Goal: Check status

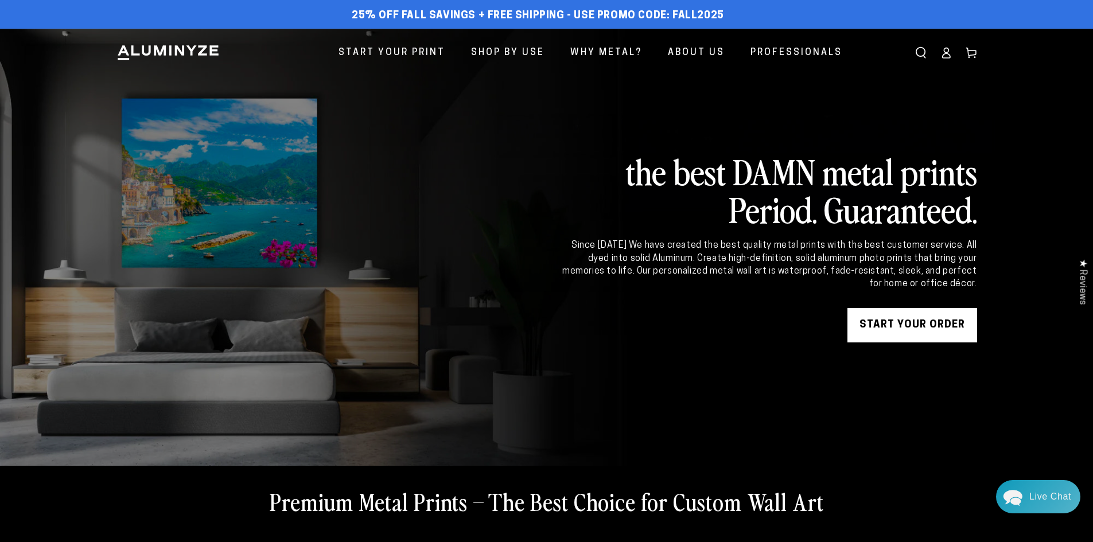
click at [948, 54] on icon at bounding box center [945, 56] width 7 height 5
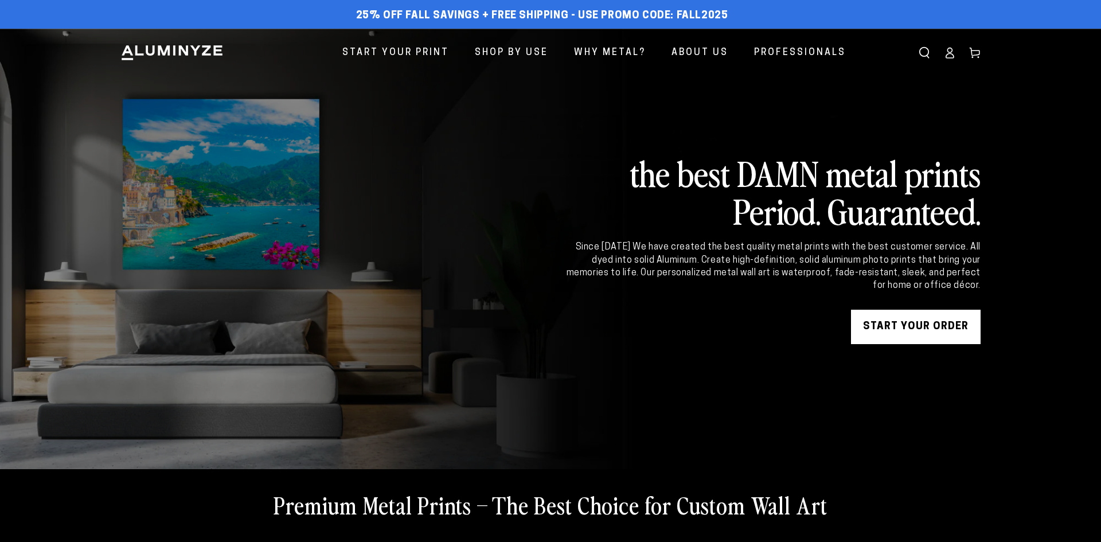
click at [951, 55] on icon at bounding box center [949, 52] width 11 height 11
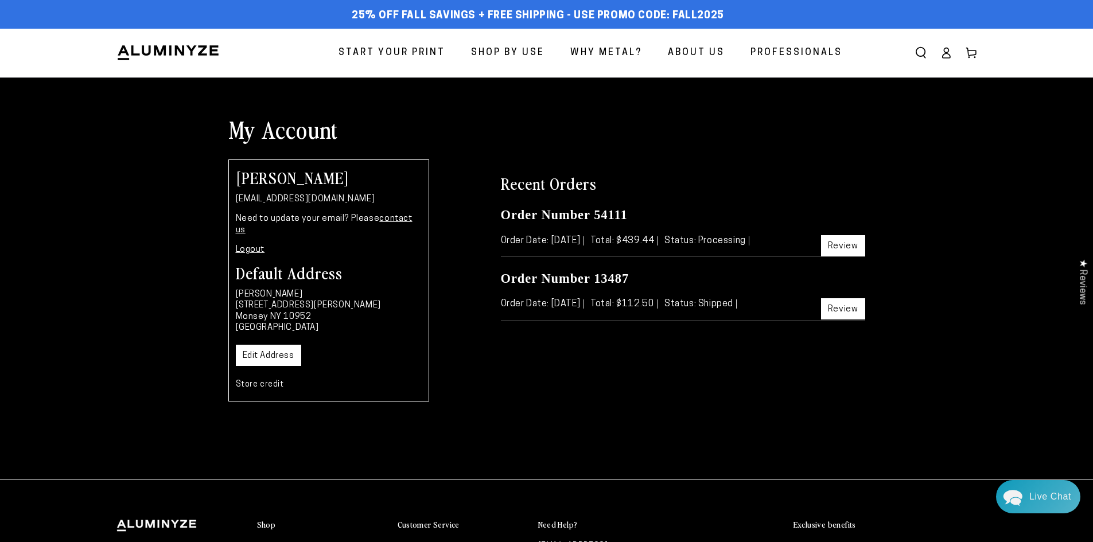
click at [839, 248] on link "Review" at bounding box center [843, 245] width 44 height 21
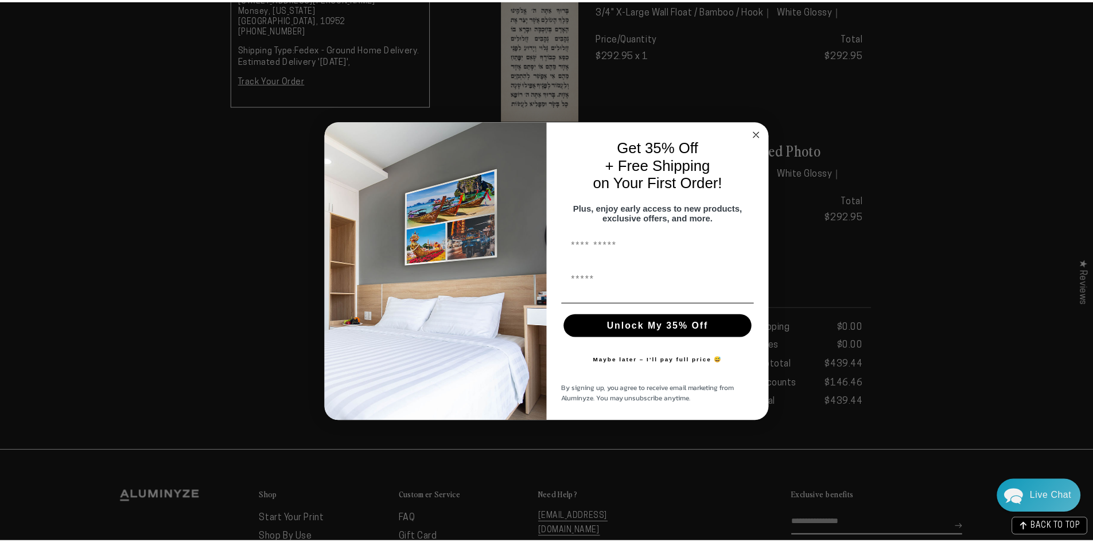
scroll to position [344, 0]
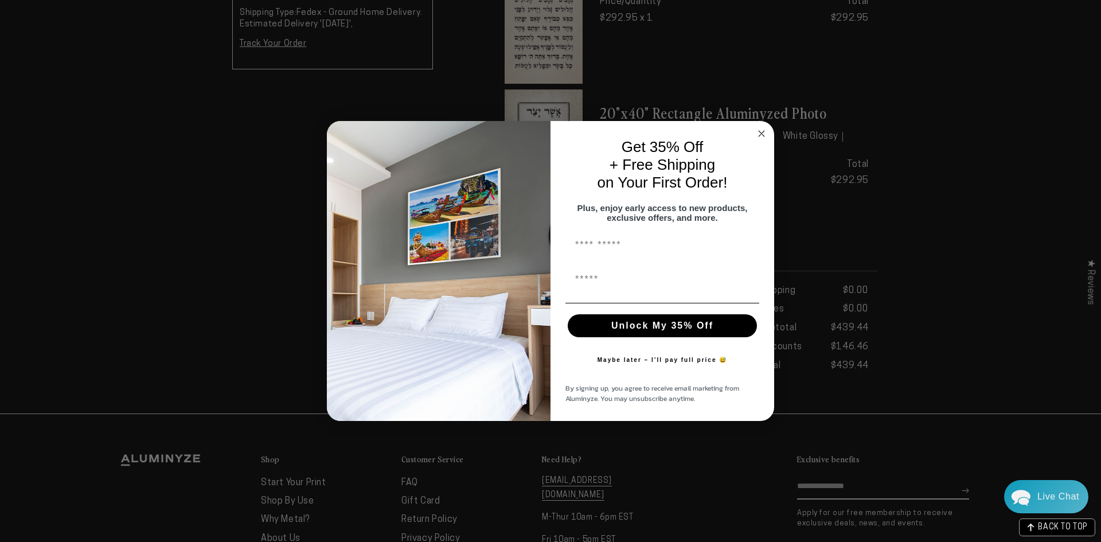
click at [759, 130] on circle "Close dialog" at bounding box center [761, 133] width 13 height 13
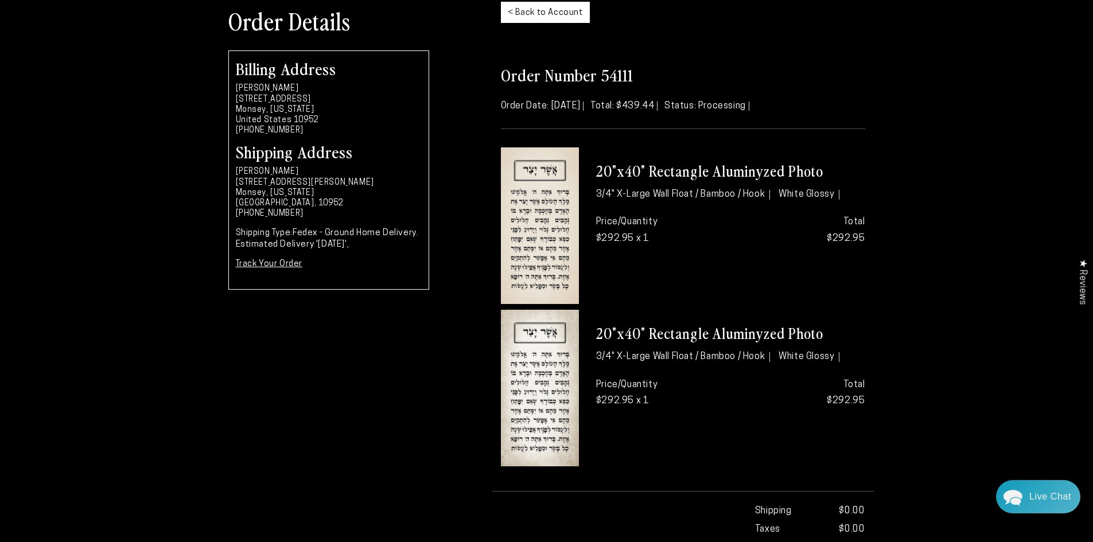
scroll to position [0, 0]
